Goal: Navigation & Orientation: Find specific page/section

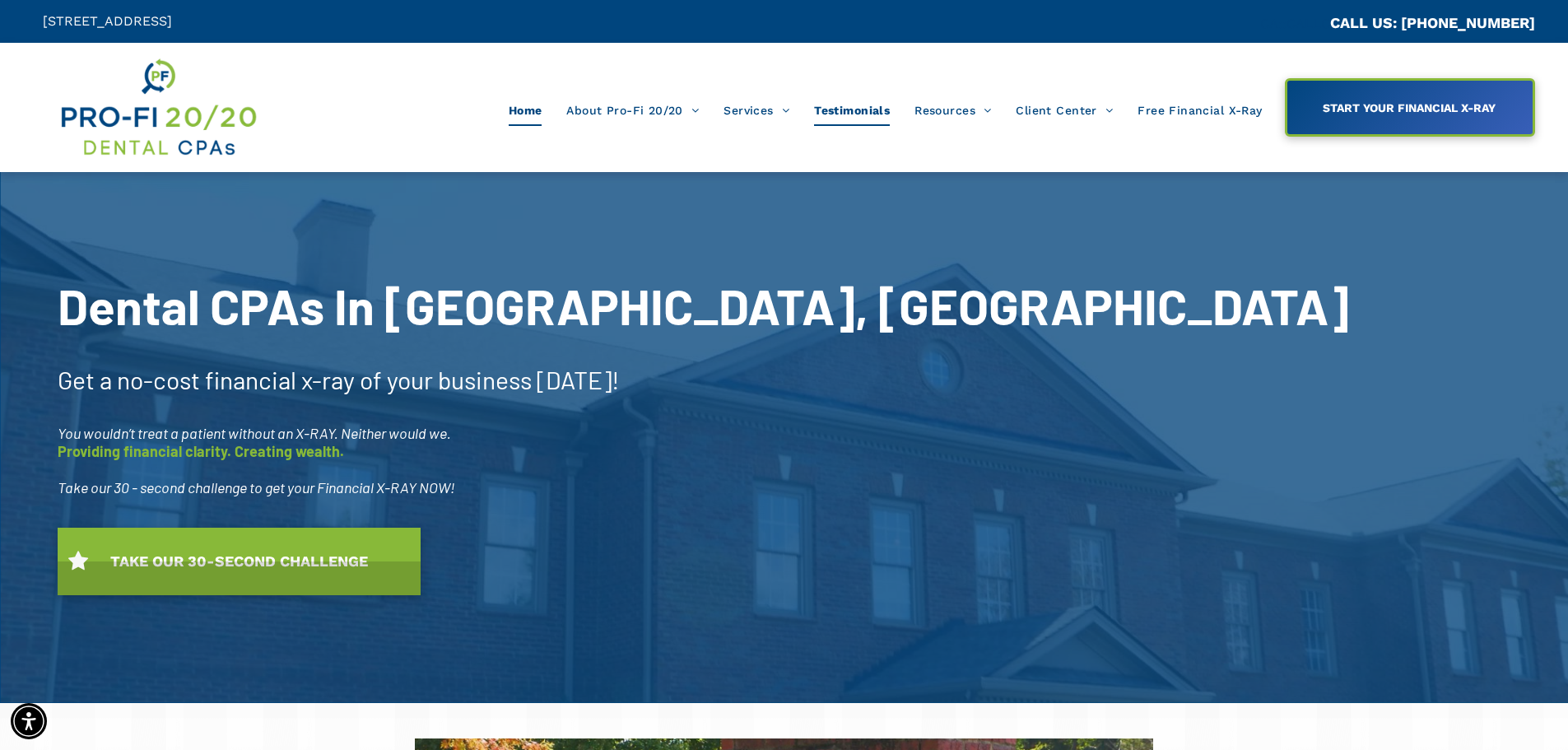
click at [828, 111] on span "Testimonials" at bounding box center [852, 110] width 76 height 32
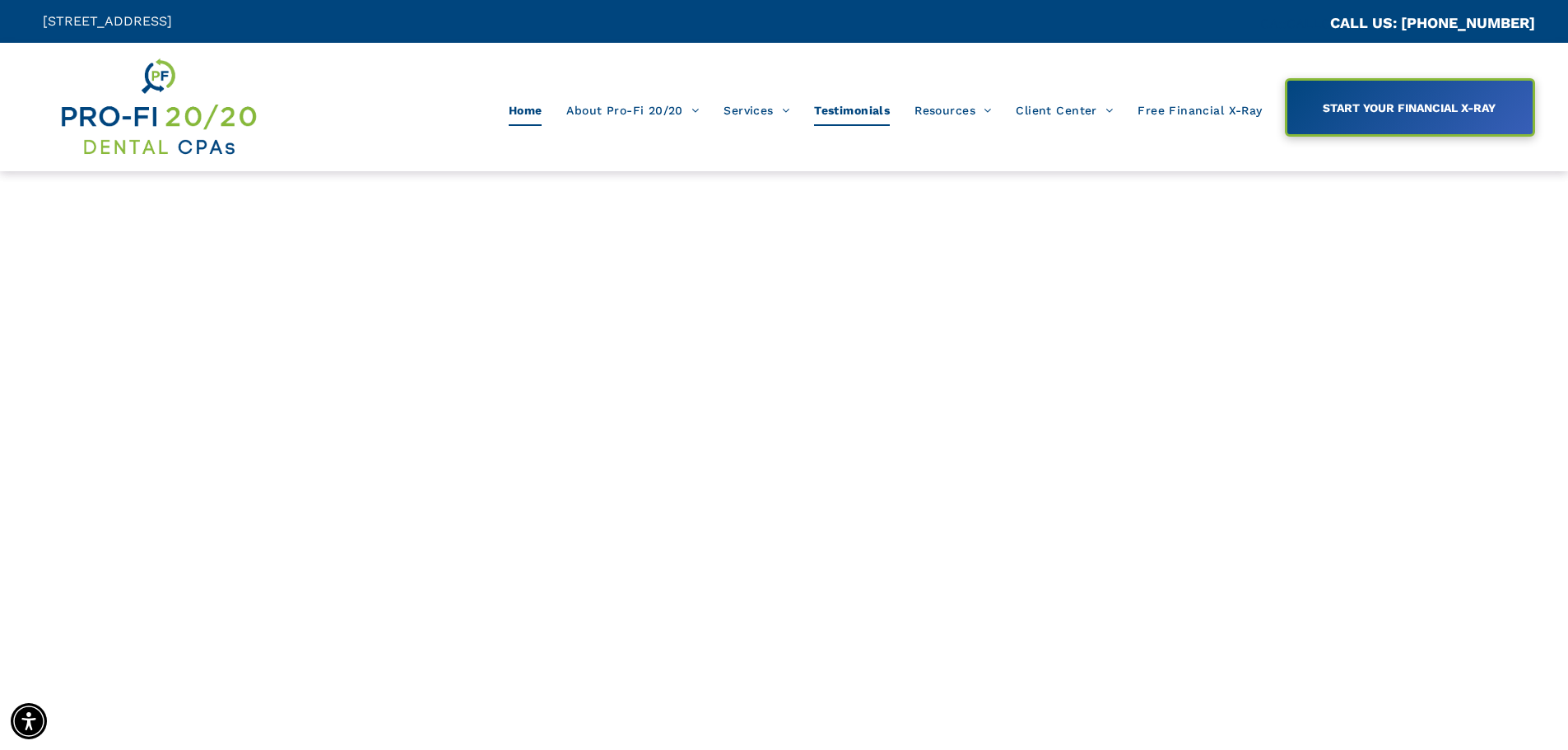
click at [527, 104] on span "Home" at bounding box center [525, 110] width 33 height 32
